Goal: Information Seeking & Learning: Learn about a topic

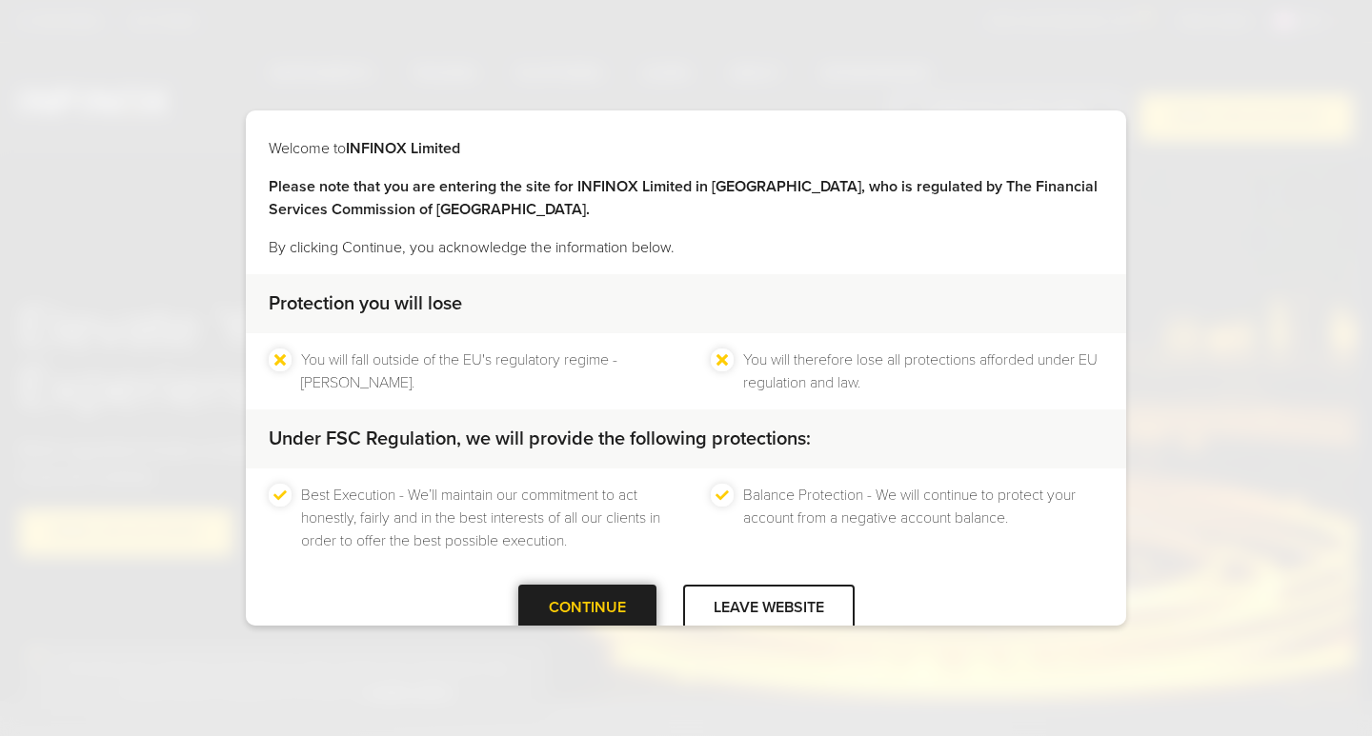
click at [587, 609] on div at bounding box center [587, 609] width 0 height 0
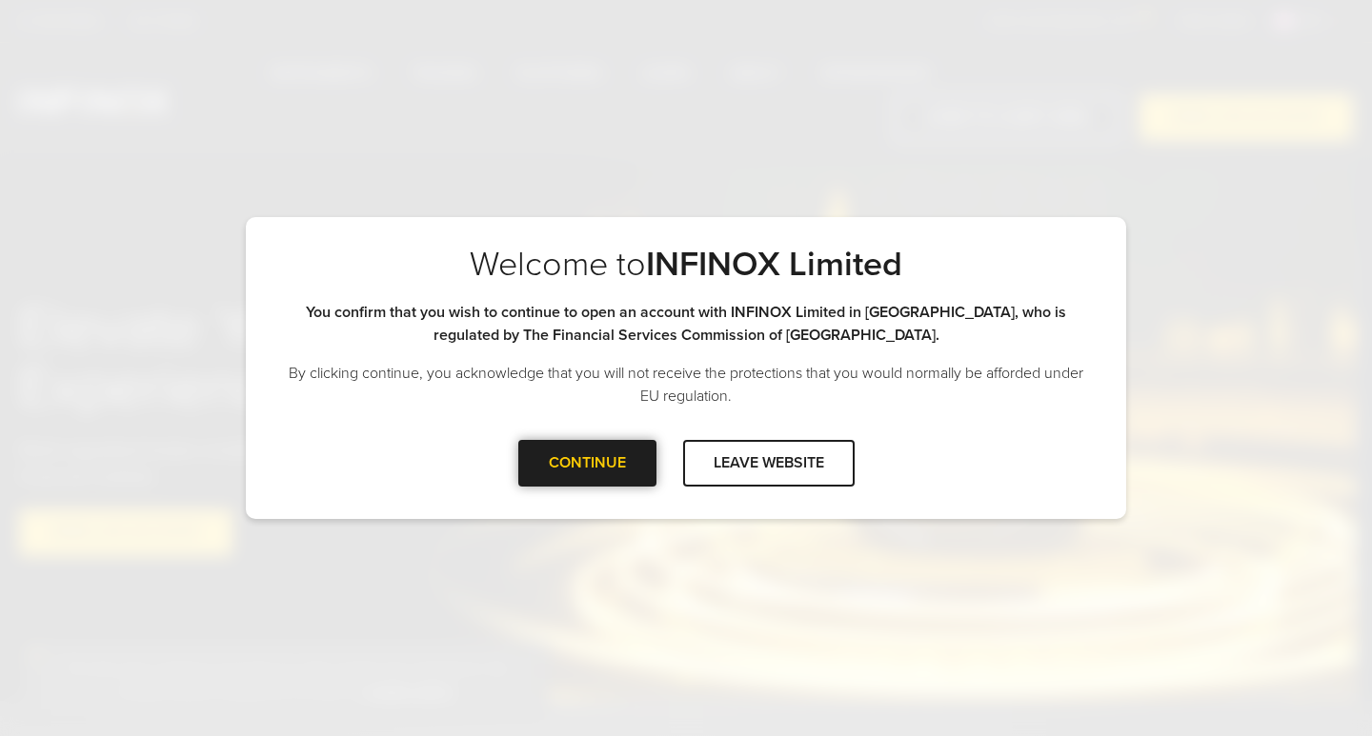
click at [587, 463] on div at bounding box center [587, 463] width 0 height 0
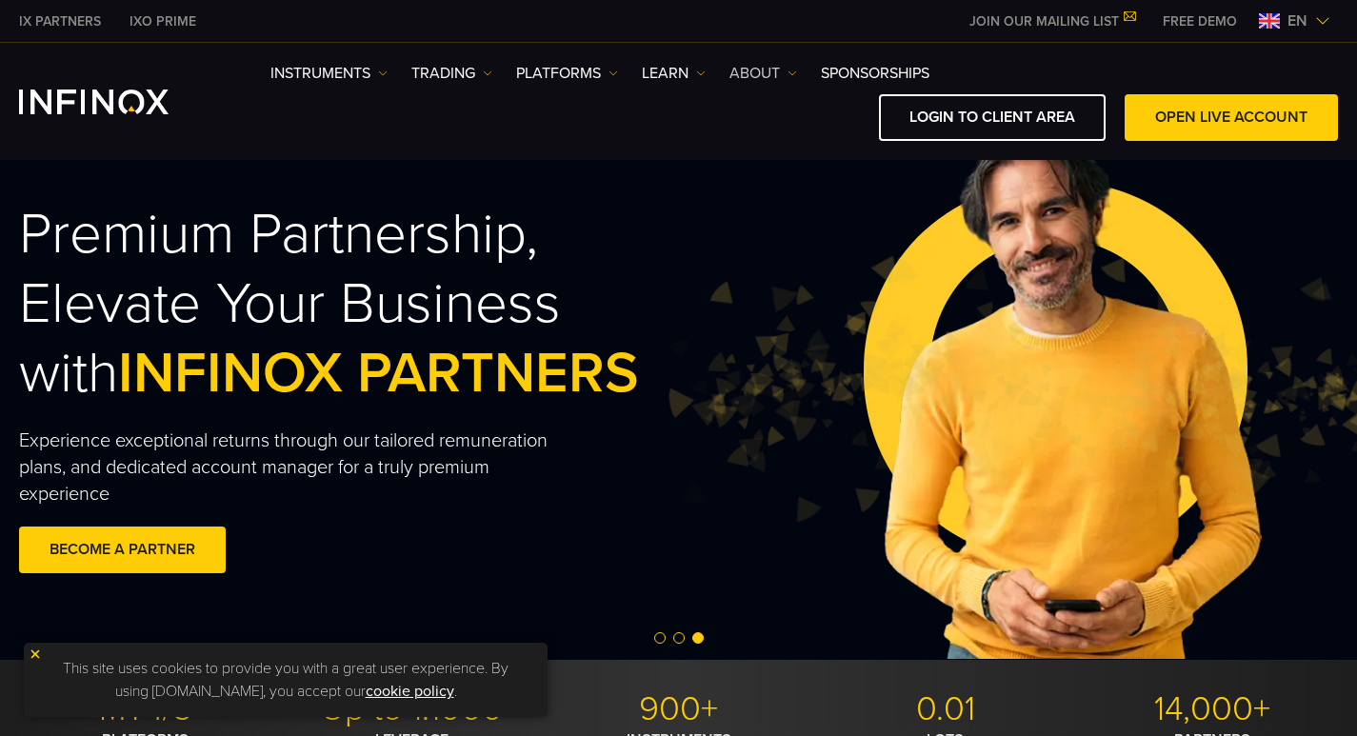
click at [769, 73] on link "ABOUT" at bounding box center [764, 73] width 68 height 23
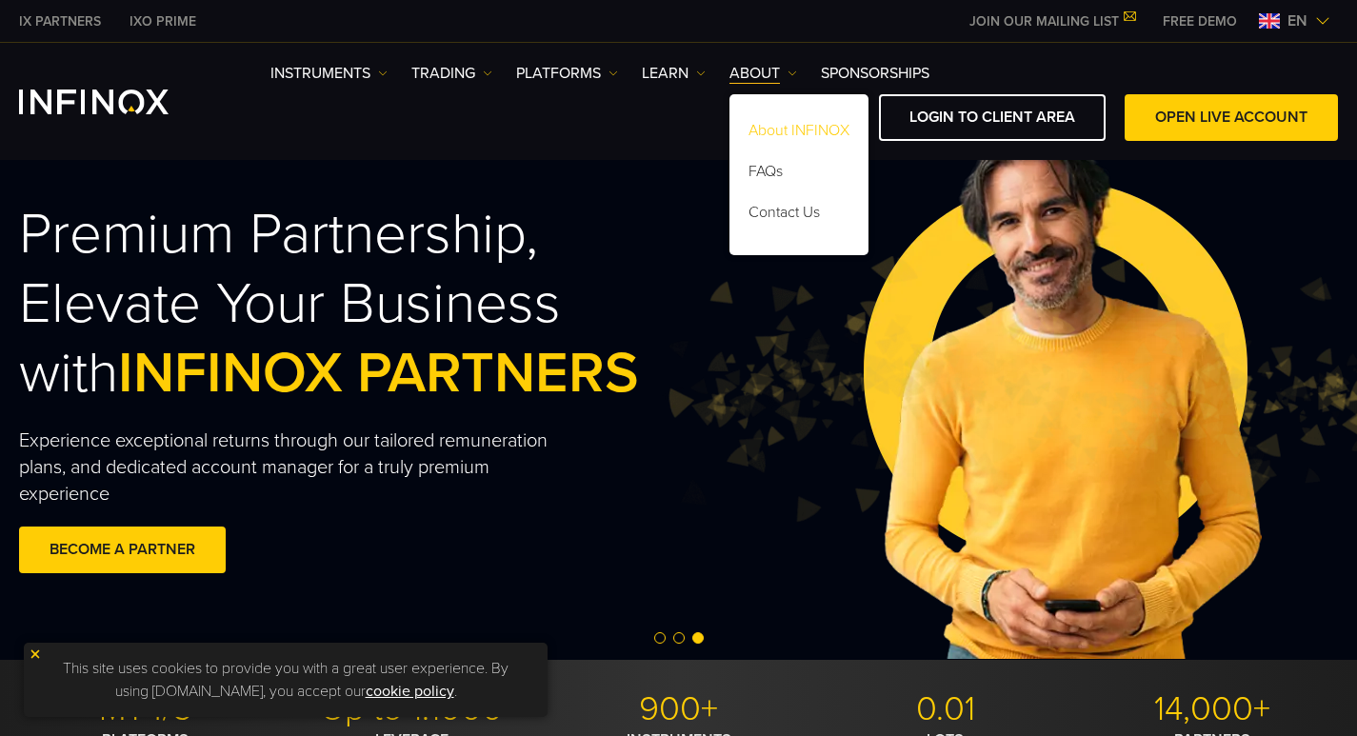
click at [781, 127] on link "About INFINOX" at bounding box center [799, 133] width 139 height 41
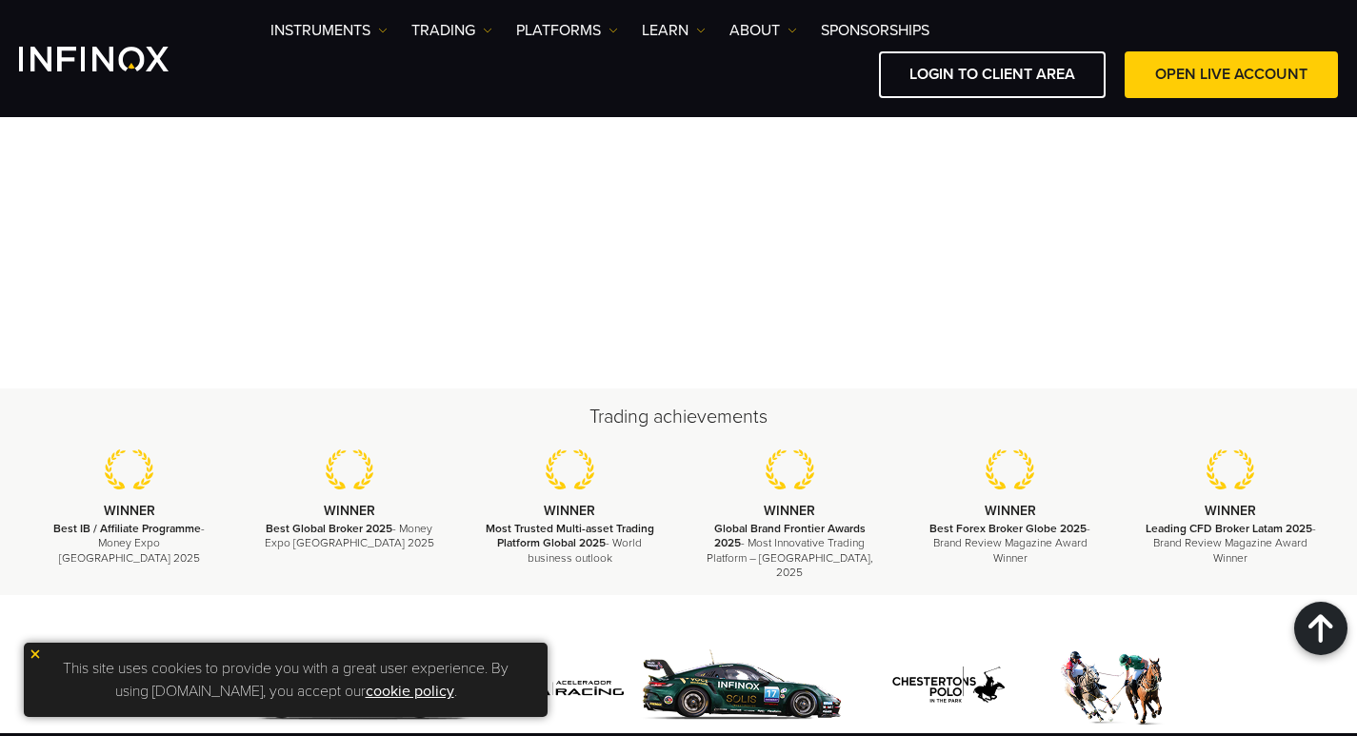
scroll to position [7057, 0]
